Goal: Obtain resource: Obtain resource

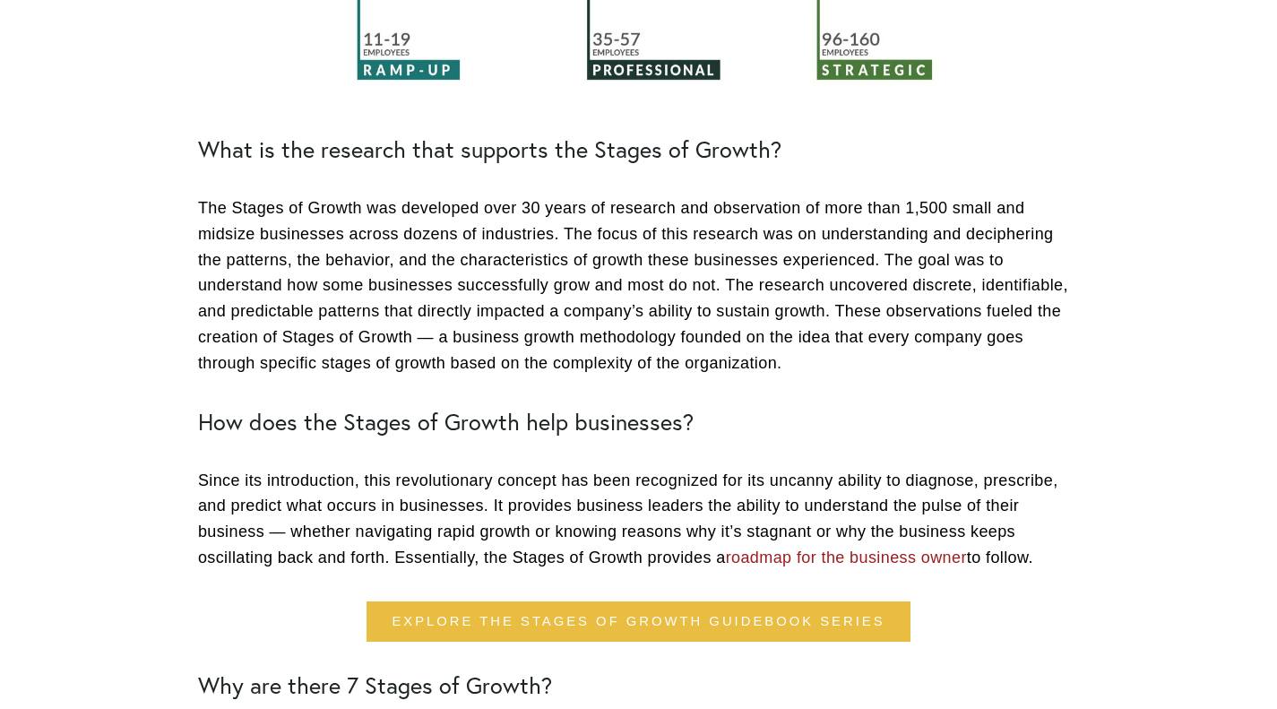
scroll to position [1434, 0]
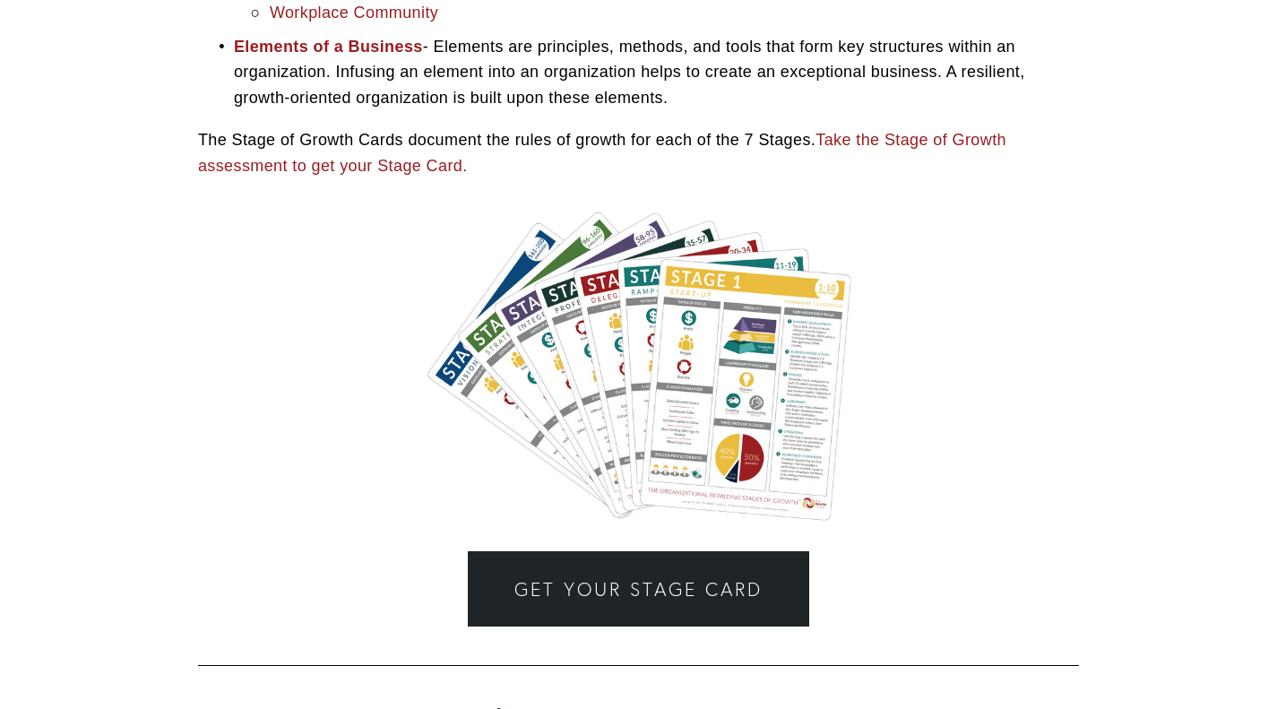
scroll to position [4122, 0]
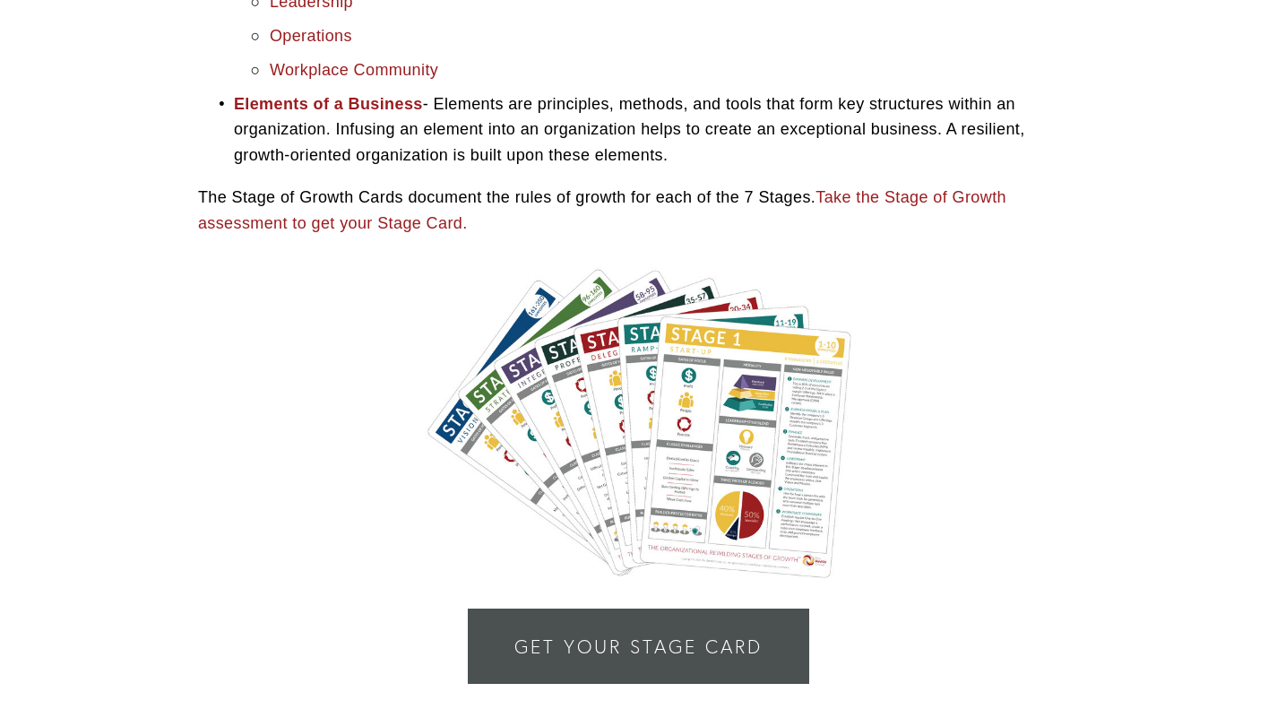
click at [606, 620] on link "Get Your Stage Card" at bounding box center [638, 645] width 341 height 75
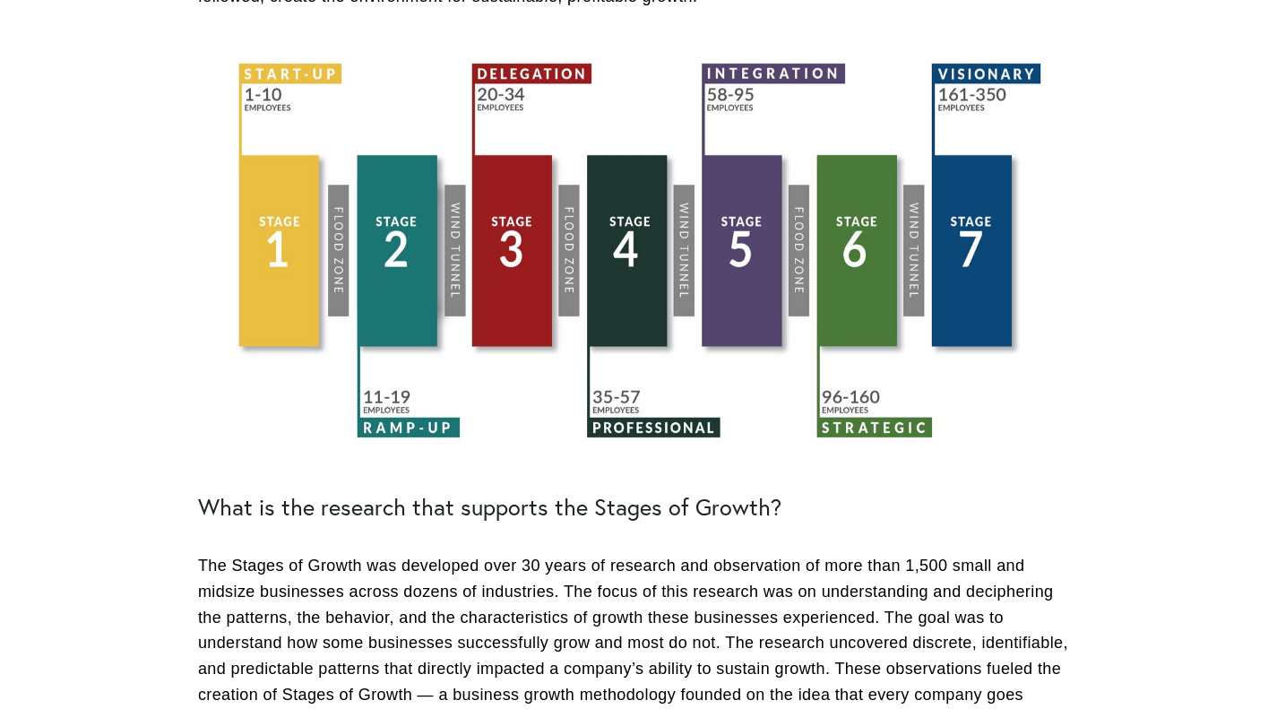
scroll to position [269, 0]
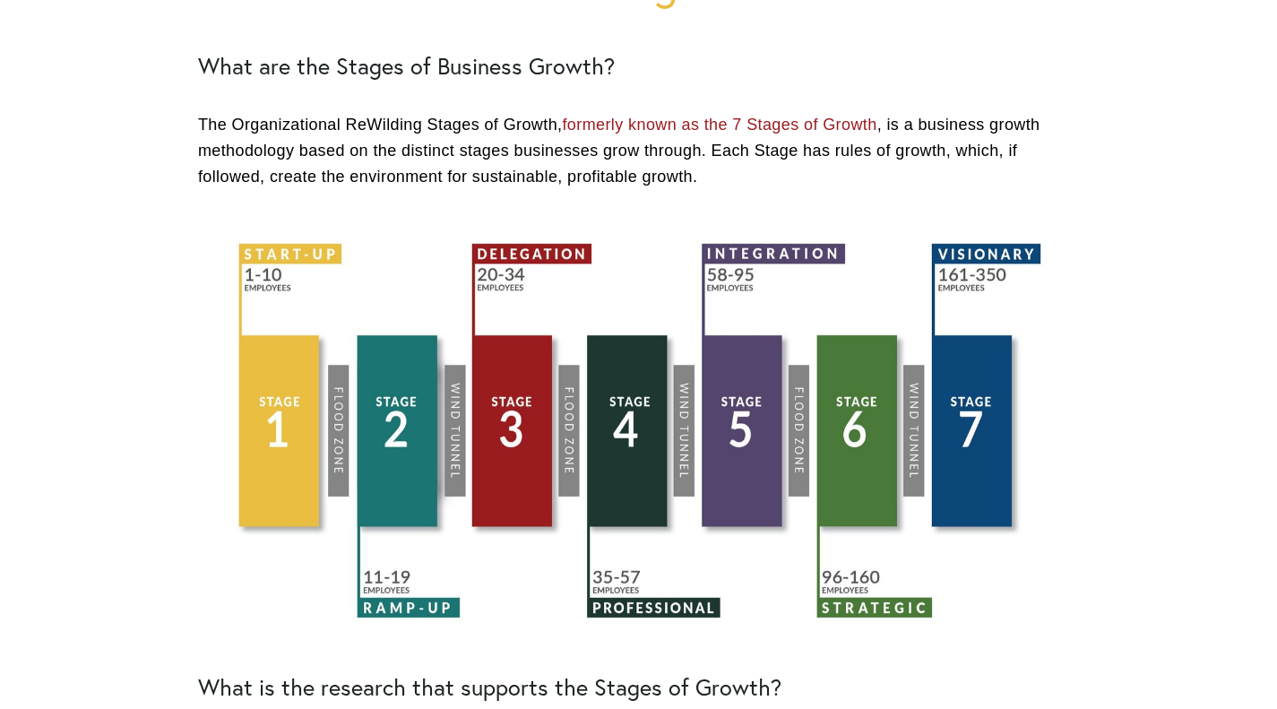
drag, startPoint x: 470, startPoint y: 327, endPoint x: 406, endPoint y: 395, distance: 93.8
click at [406, 395] on div at bounding box center [638, 432] width 881 height 424
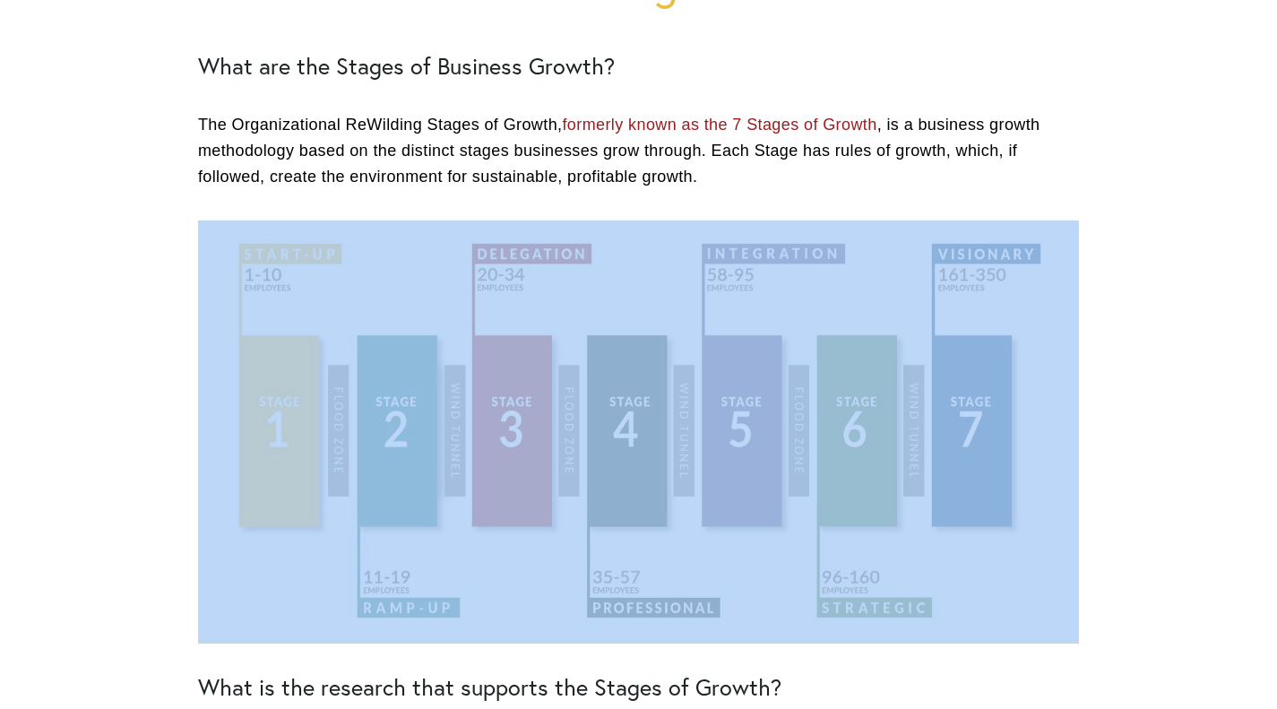
click at [406, 395] on div at bounding box center [638, 432] width 881 height 424
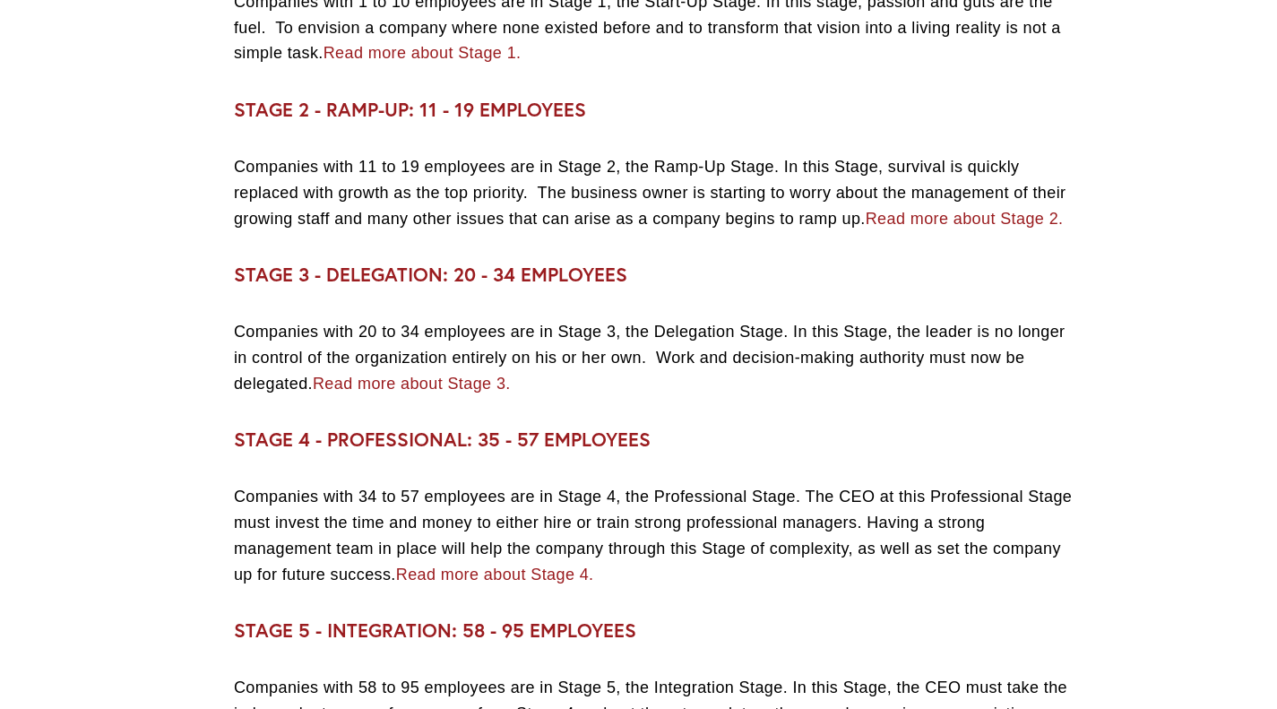
scroll to position [2151, 0]
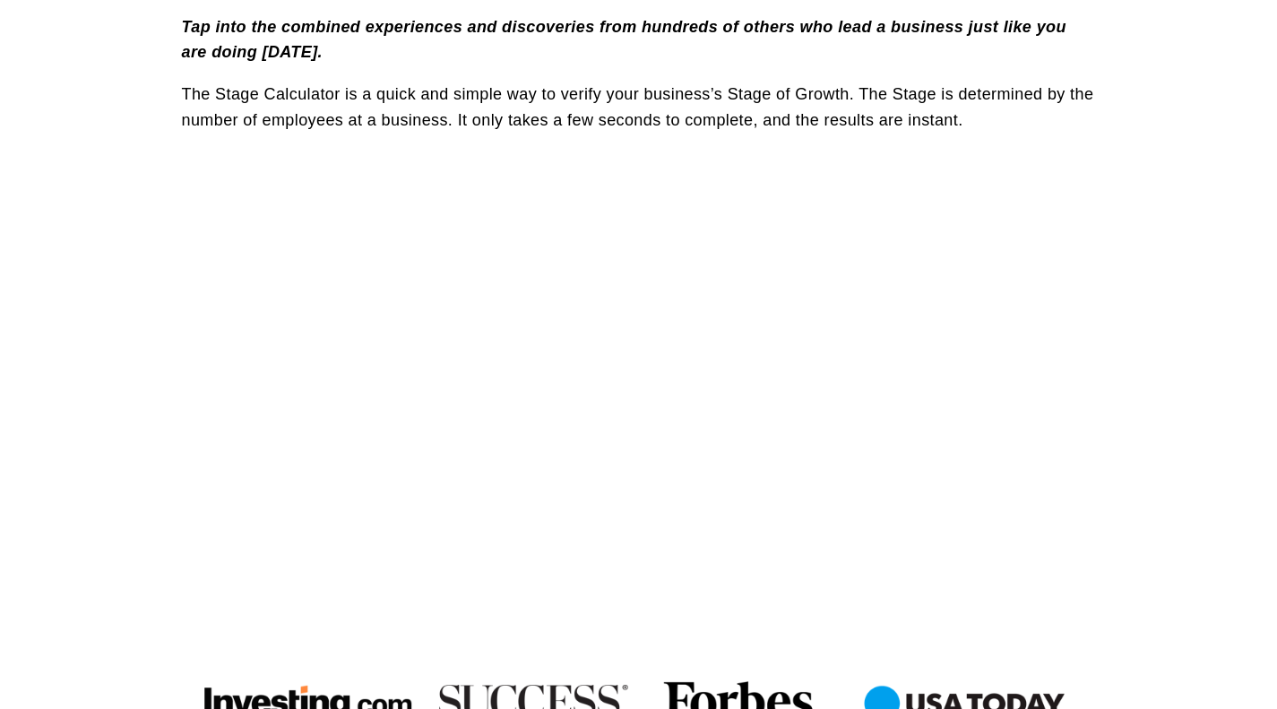
scroll to position [986, 0]
